Goal: Find specific page/section: Find specific page/section

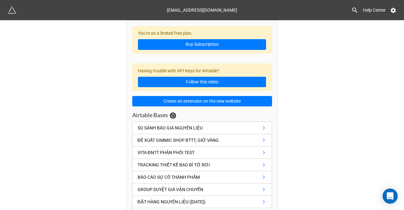
click at [355, 8] on icon at bounding box center [354, 10] width 7 height 7
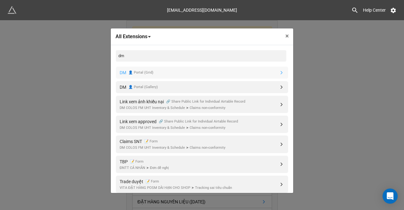
type input "dm"
click at [214, 70] on link "DM 👤 Portal (Grid)" at bounding box center [202, 73] width 172 height 12
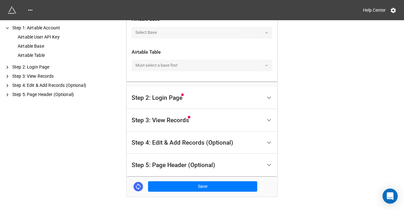
scroll to position [284, 0]
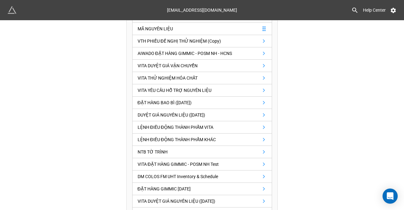
scroll to position [252, 0]
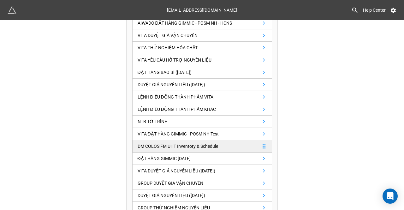
click at [184, 143] on div "DM COLOS FM UHT Inventory & Schedule" at bounding box center [178, 146] width 80 height 7
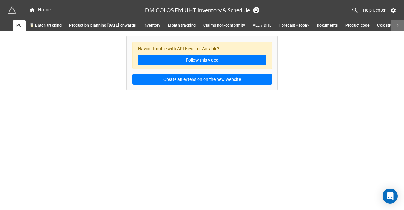
click at [398, 24] on icon at bounding box center [398, 26] width 6 height 6
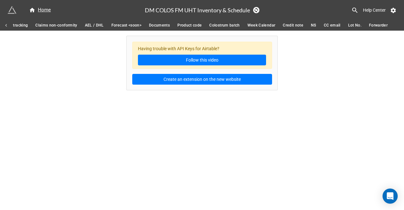
click at [54, 26] on span "Claims non-conformity" at bounding box center [56, 25] width 42 height 7
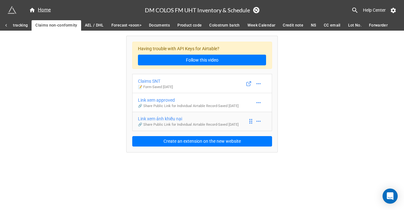
click at [204, 121] on div "Link xem ảnh khiếu nại" at bounding box center [188, 118] width 101 height 7
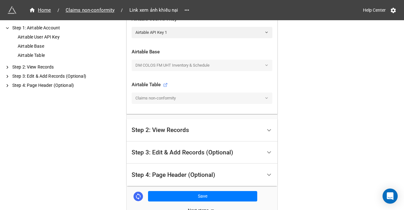
scroll to position [227, 0]
